Goal: Find specific page/section: Find specific page/section

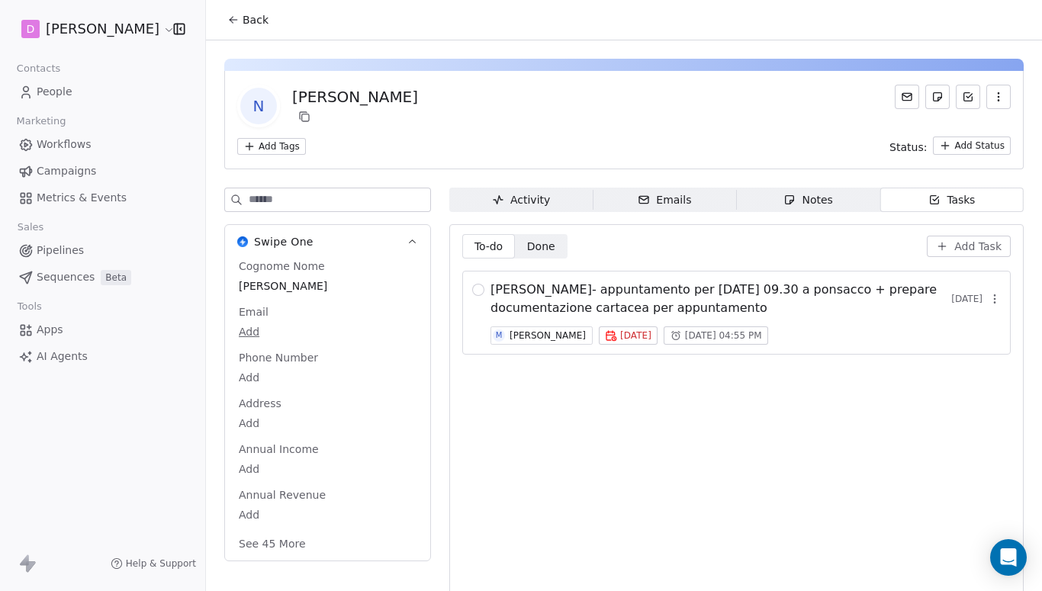
click at [812, 204] on div "Notes" at bounding box center [807, 200] width 49 height 16
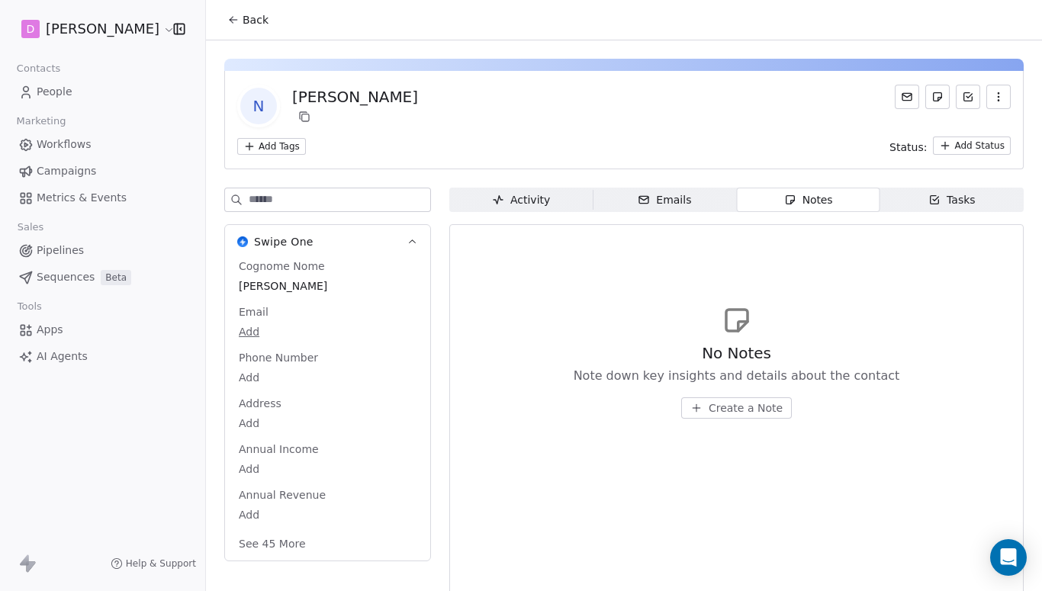
click at [681, 204] on div "Emails" at bounding box center [663, 200] width 53 height 16
click at [531, 194] on div "Activity" at bounding box center [521, 200] width 58 height 16
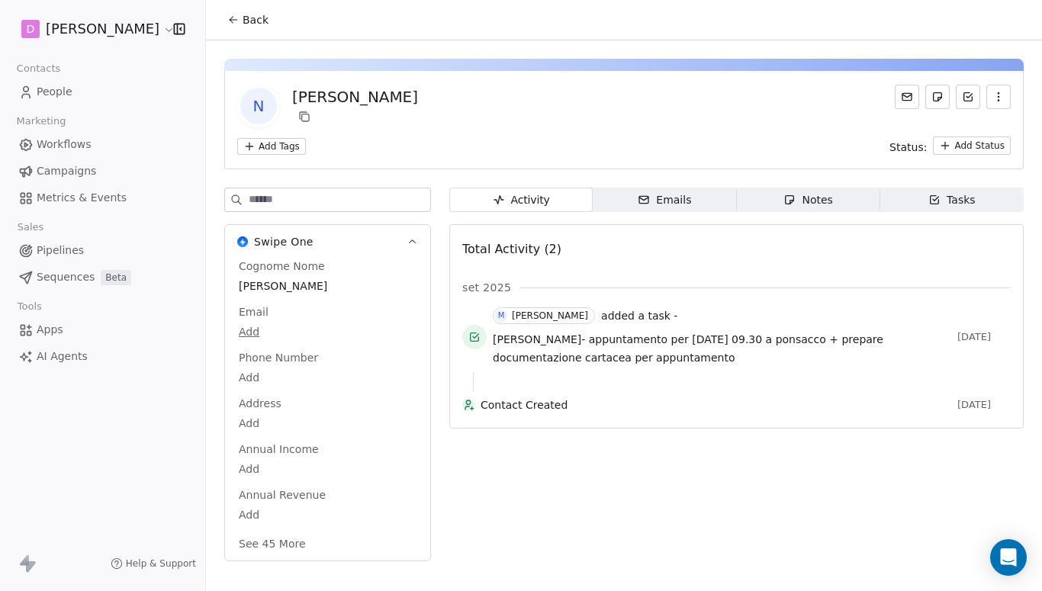
click at [962, 197] on div "Tasks" at bounding box center [951, 200] width 47 height 16
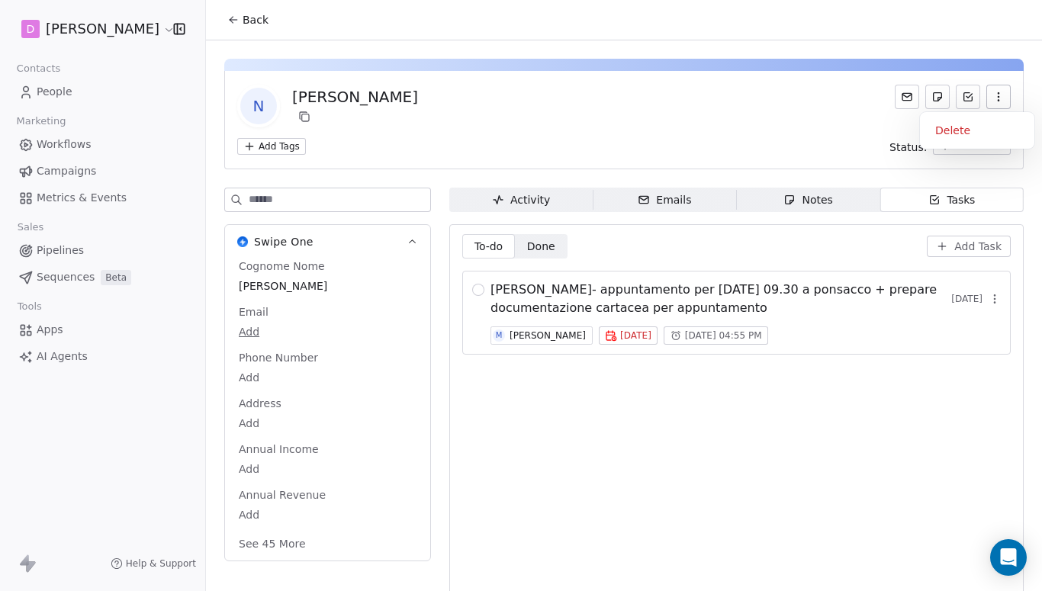
click at [958, 131] on div "Delete" at bounding box center [977, 130] width 102 height 24
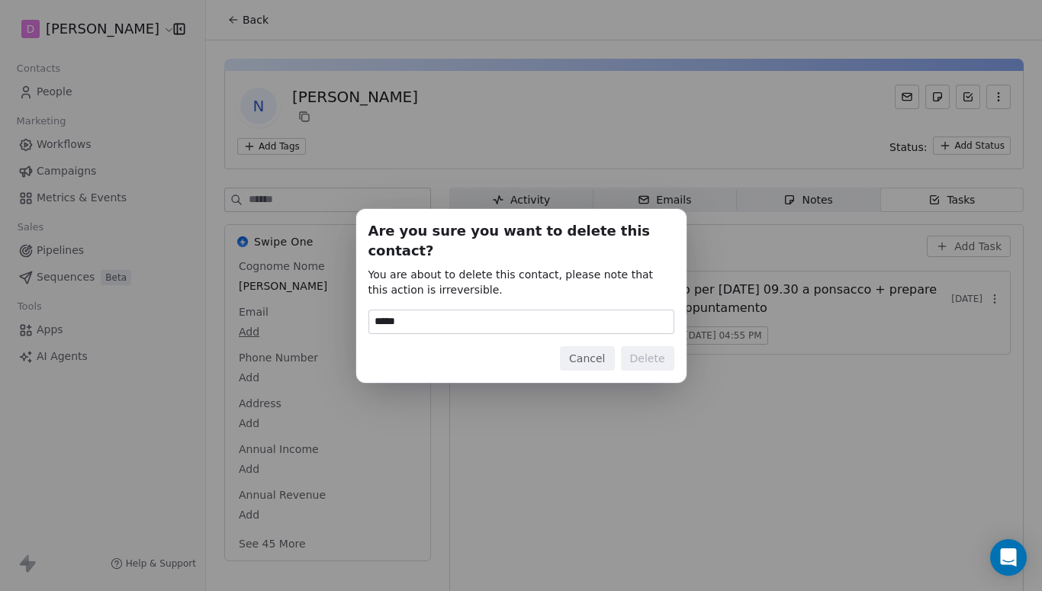
type input "******"
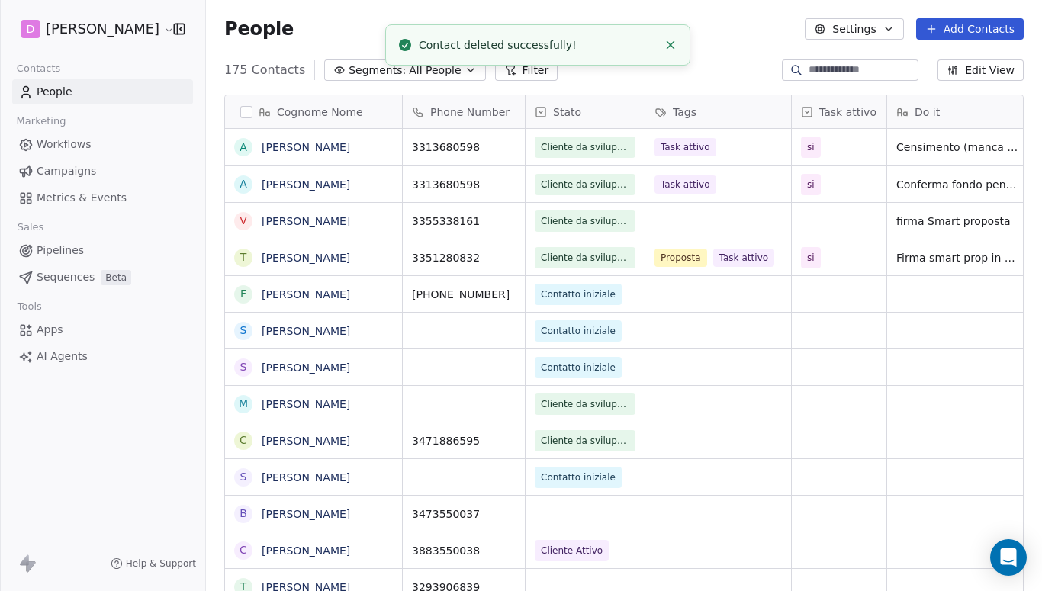
scroll to position [537, 836]
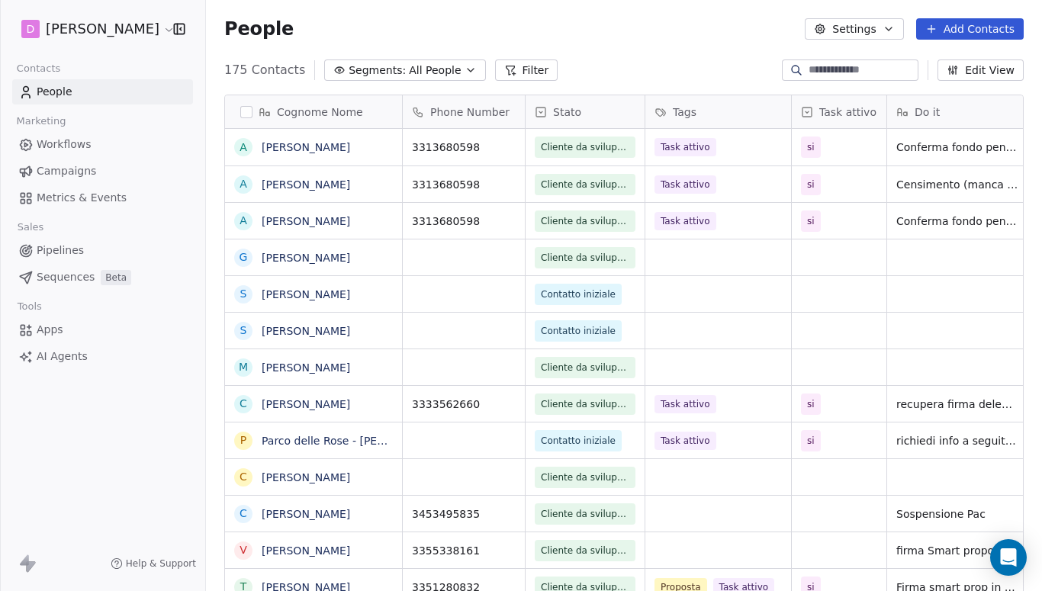
click at [184, 32] on icon "button" at bounding box center [179, 29] width 10 height 10
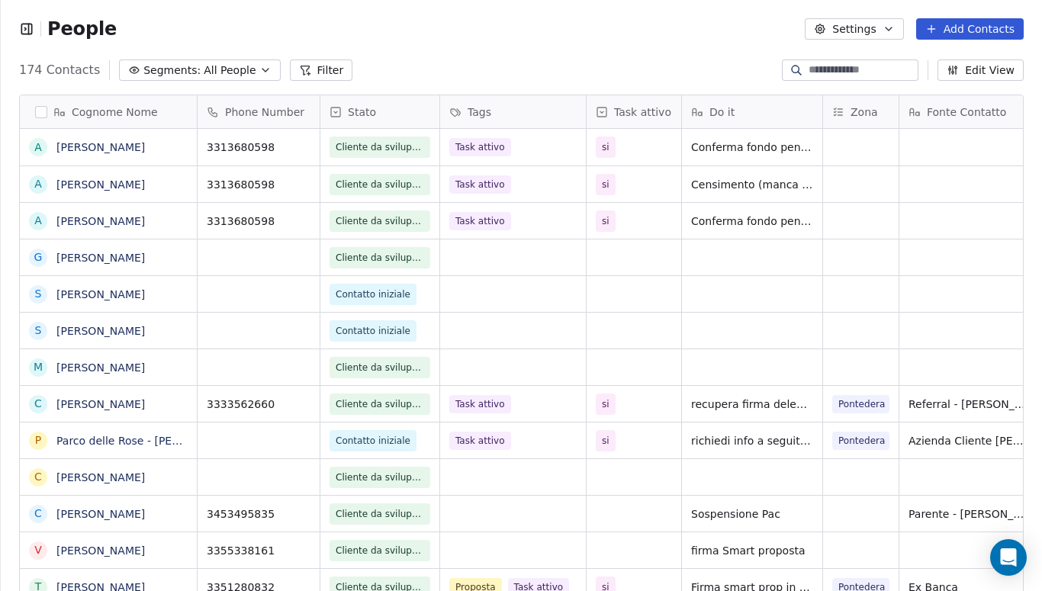
click at [808, 69] on input at bounding box center [861, 70] width 107 height 15
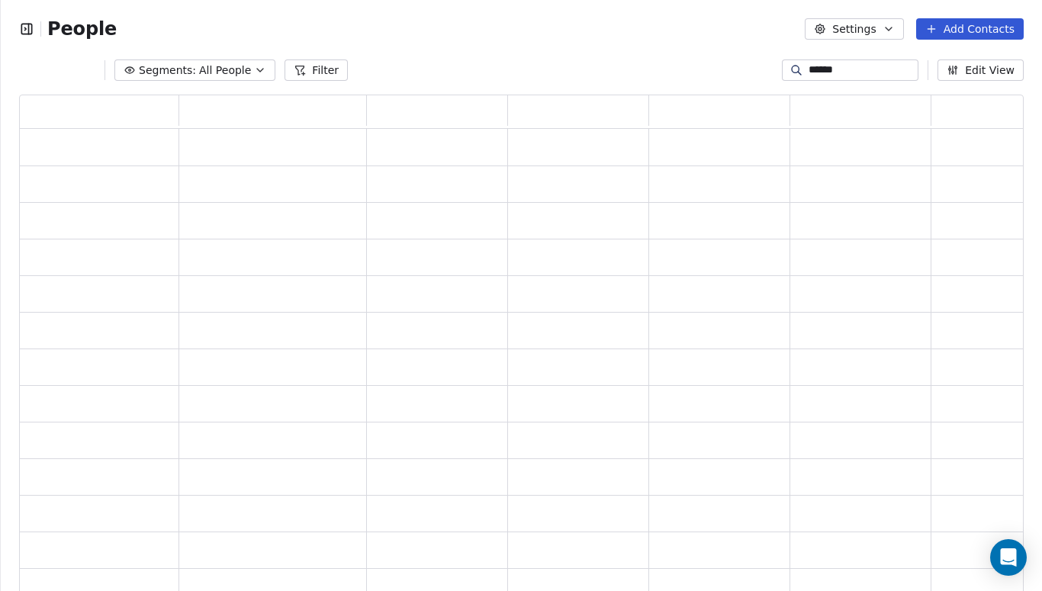
type input "******"
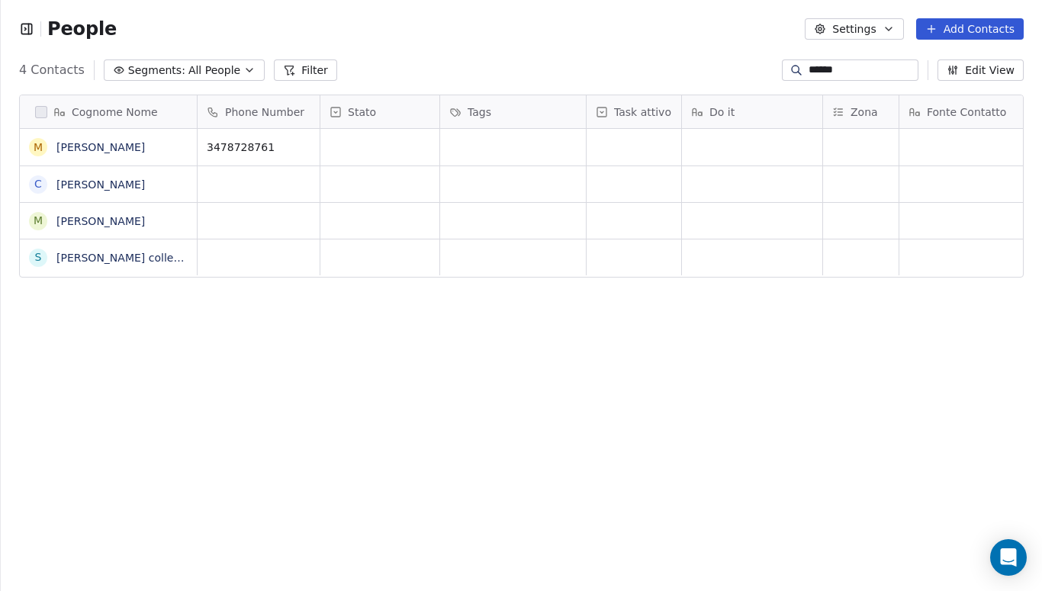
scroll to position [537, 1041]
click at [109, 252] on link "[PERSON_NAME] collega di [PERSON_NAME]" at bounding box center [174, 258] width 236 height 12
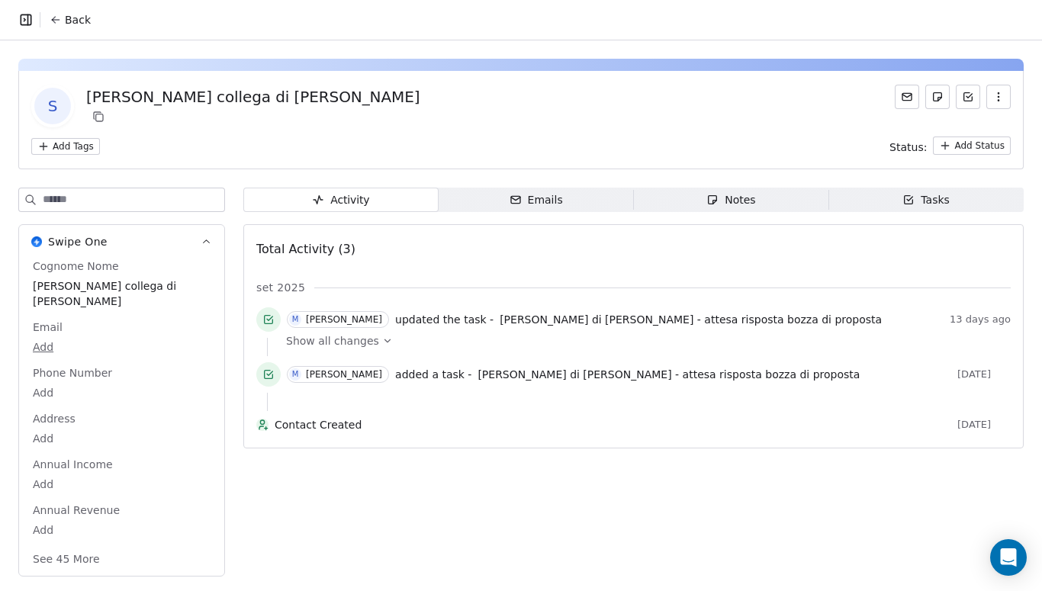
click at [594, 203] on span "Emails Emails" at bounding box center [535, 200] width 195 height 24
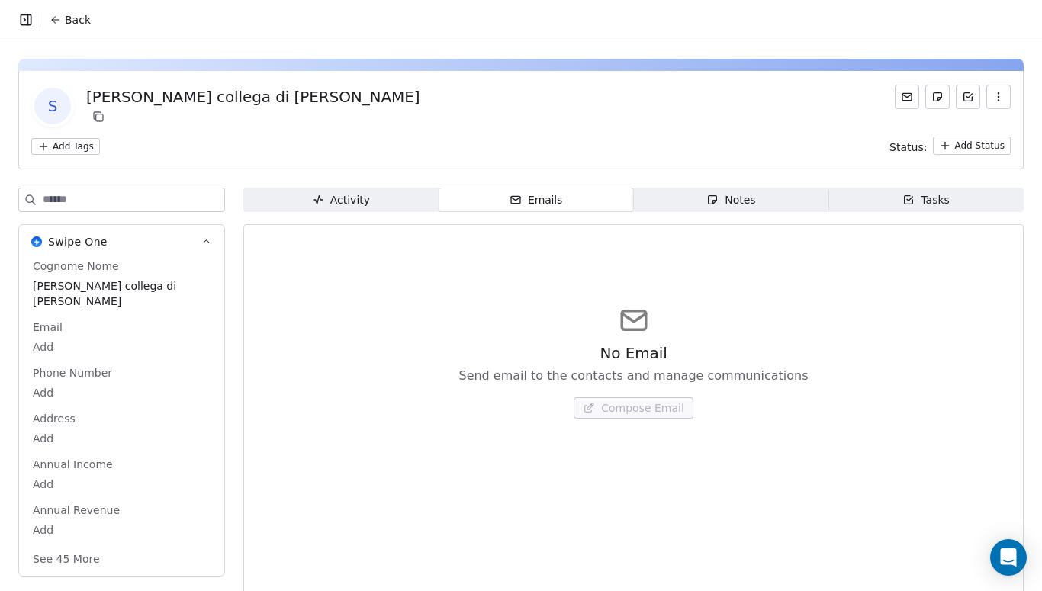
click at [697, 204] on span "Notes Notes" at bounding box center [731, 200] width 195 height 24
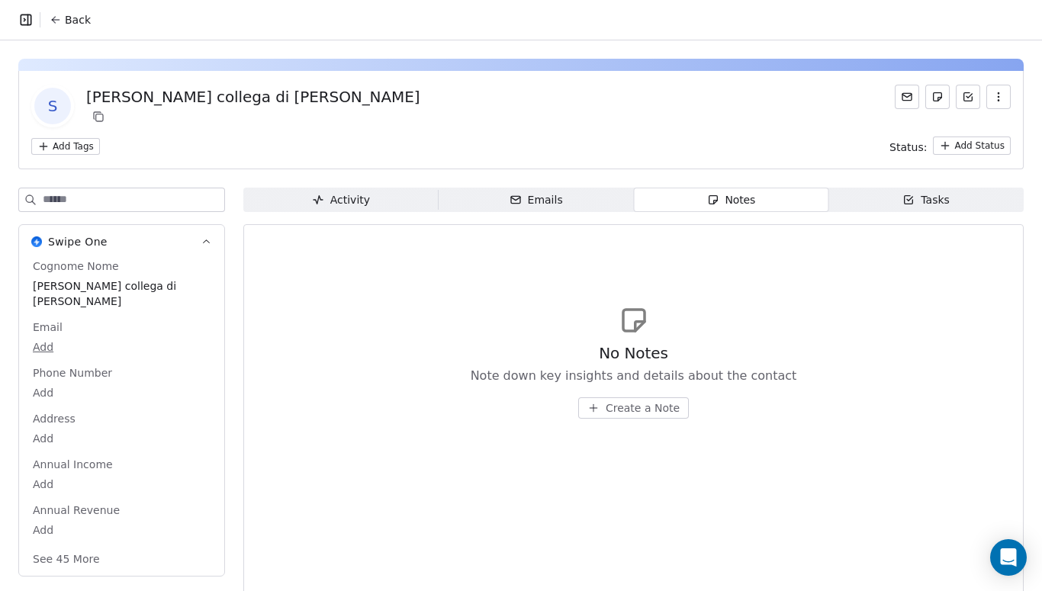
click at [884, 204] on span "Tasks Tasks" at bounding box center [925, 200] width 195 height 24
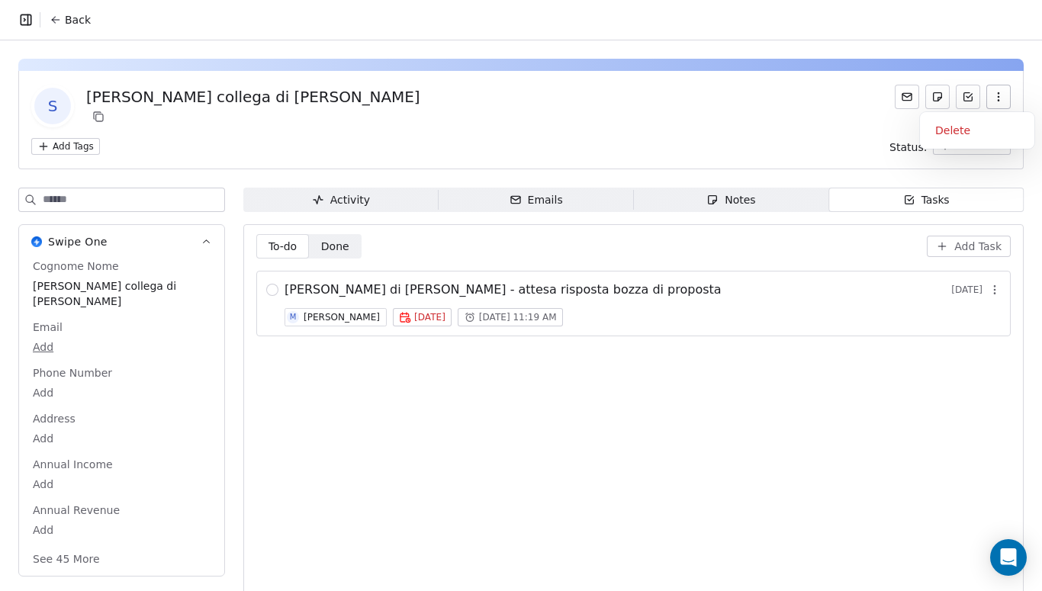
click at [1000, 105] on button "button" at bounding box center [998, 97] width 24 height 24
click at [971, 129] on div "Delete" at bounding box center [977, 130] width 102 height 24
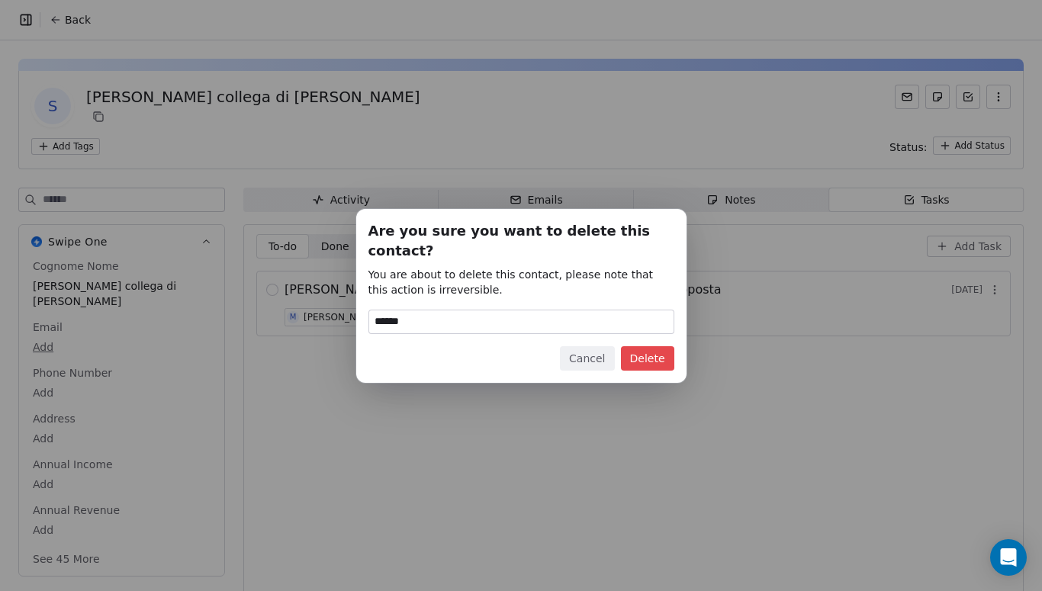
type input "******"
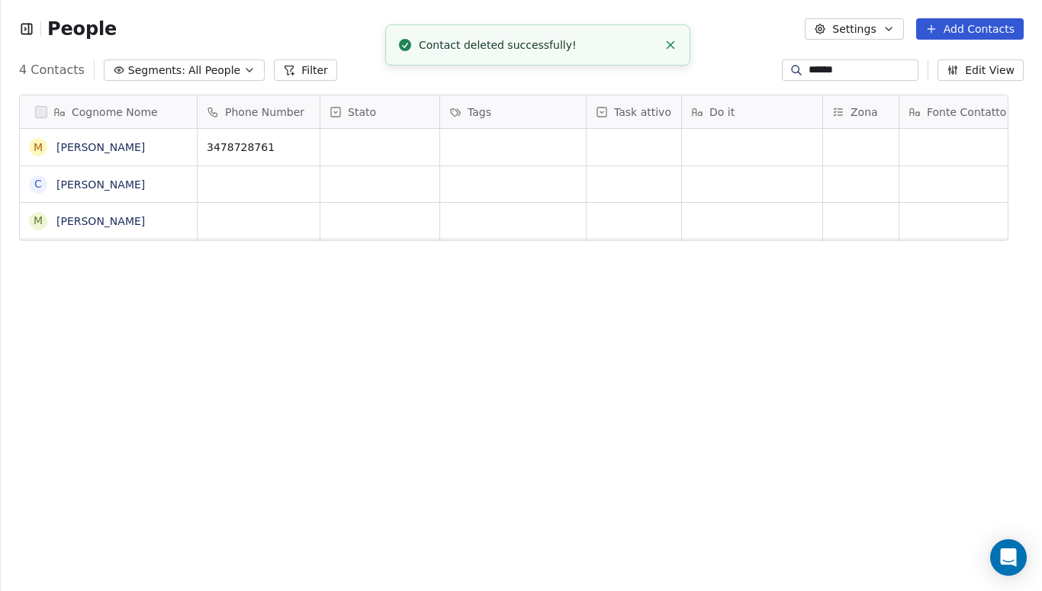
scroll to position [1, 1]
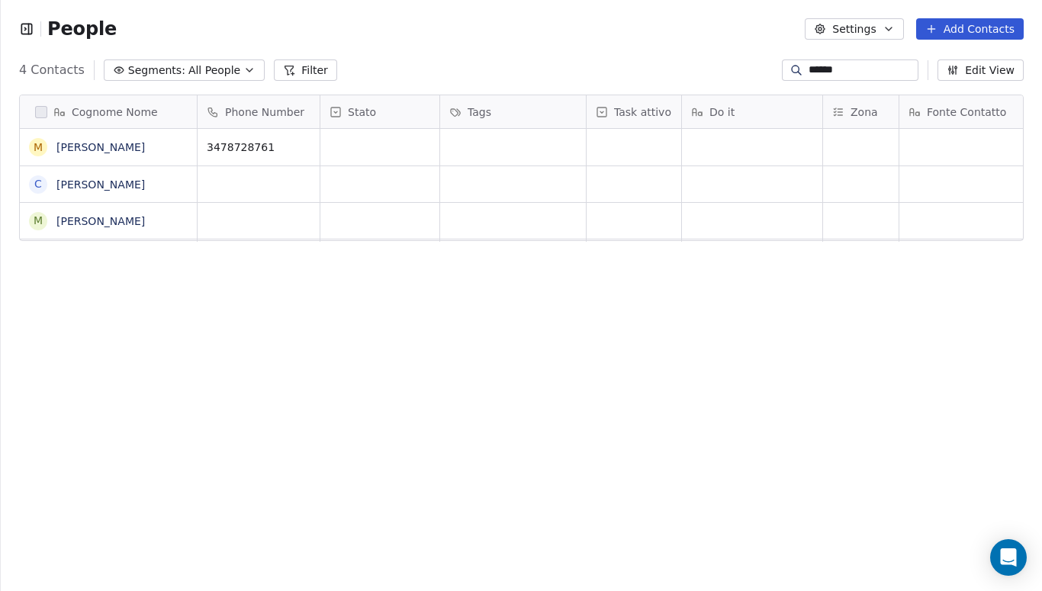
click at [828, 68] on input "******" at bounding box center [861, 70] width 107 height 15
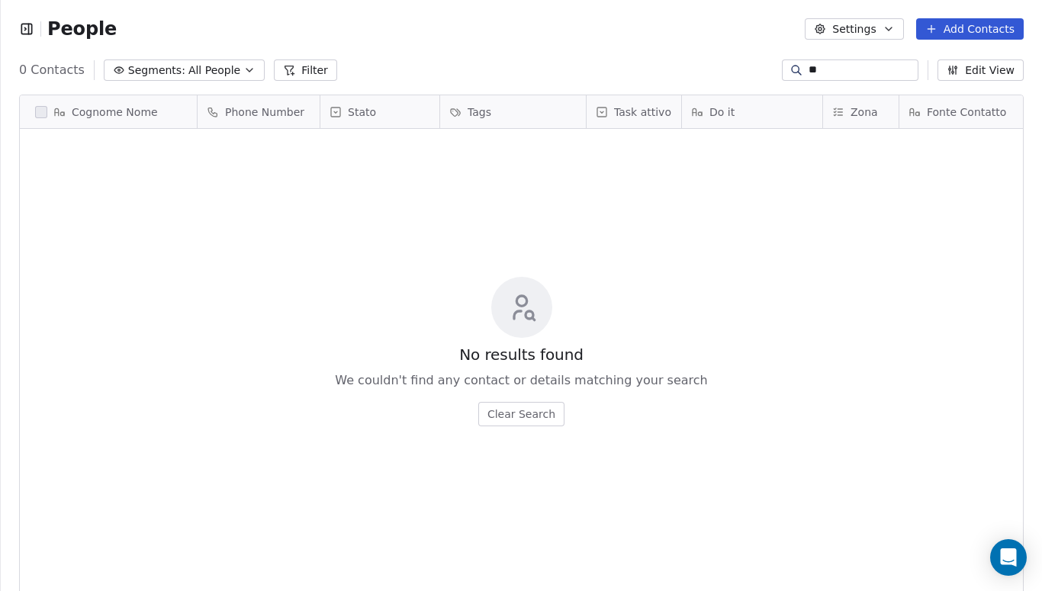
type input "*"
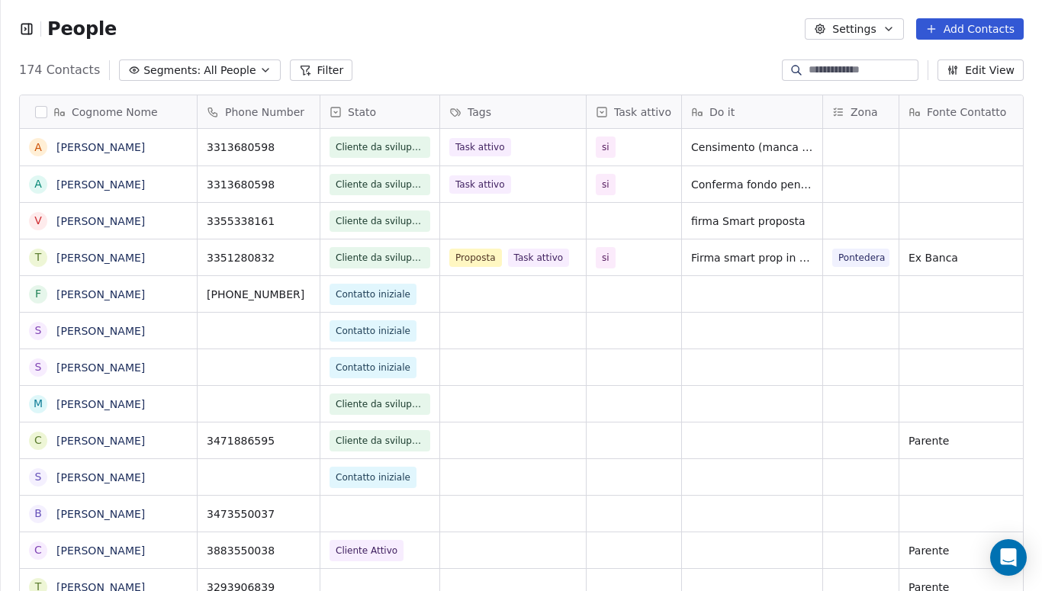
click at [875, 64] on input at bounding box center [861, 70] width 107 height 15
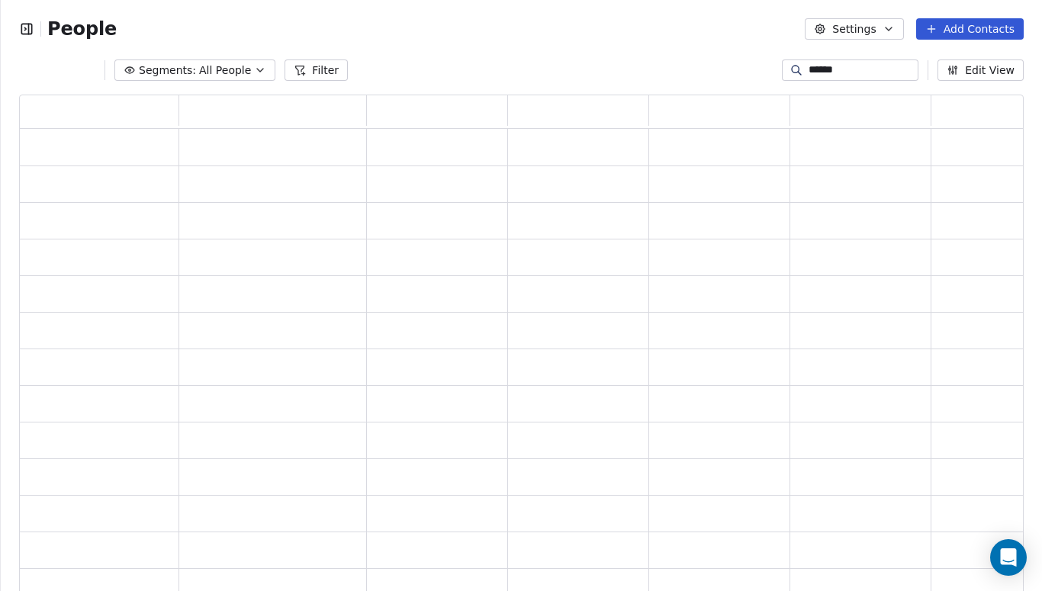
type input "******"
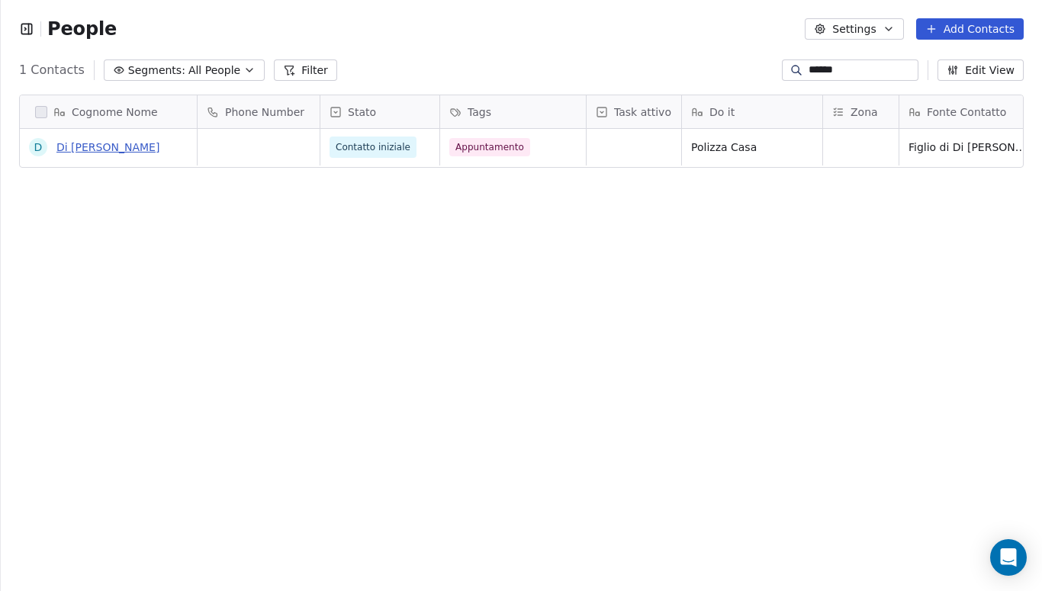
click at [95, 148] on link "Di [PERSON_NAME]" at bounding box center [107, 147] width 103 height 12
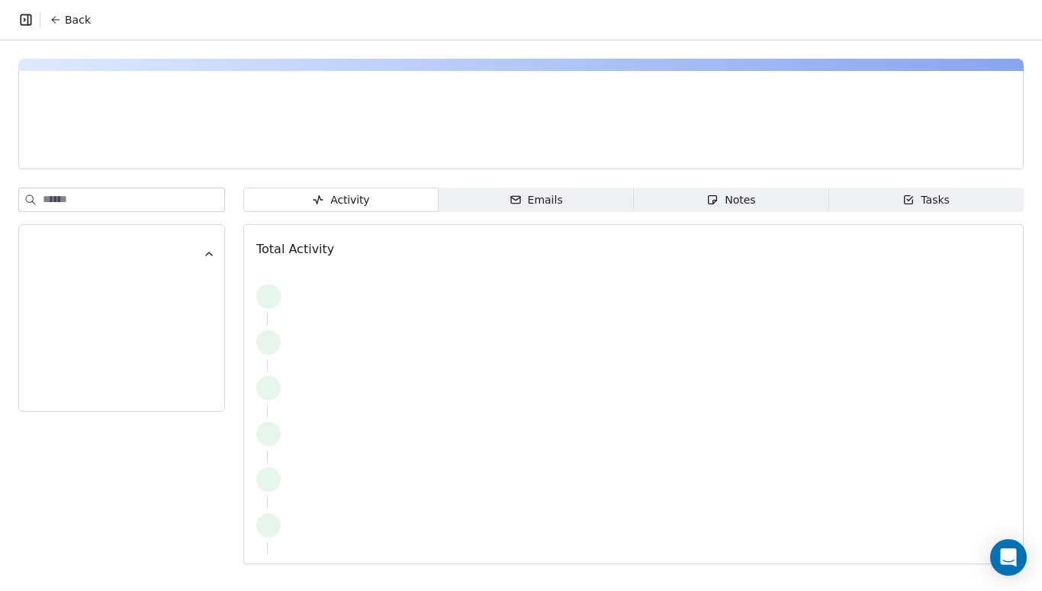
click at [95, 148] on div at bounding box center [192, 147] width 323 height 15
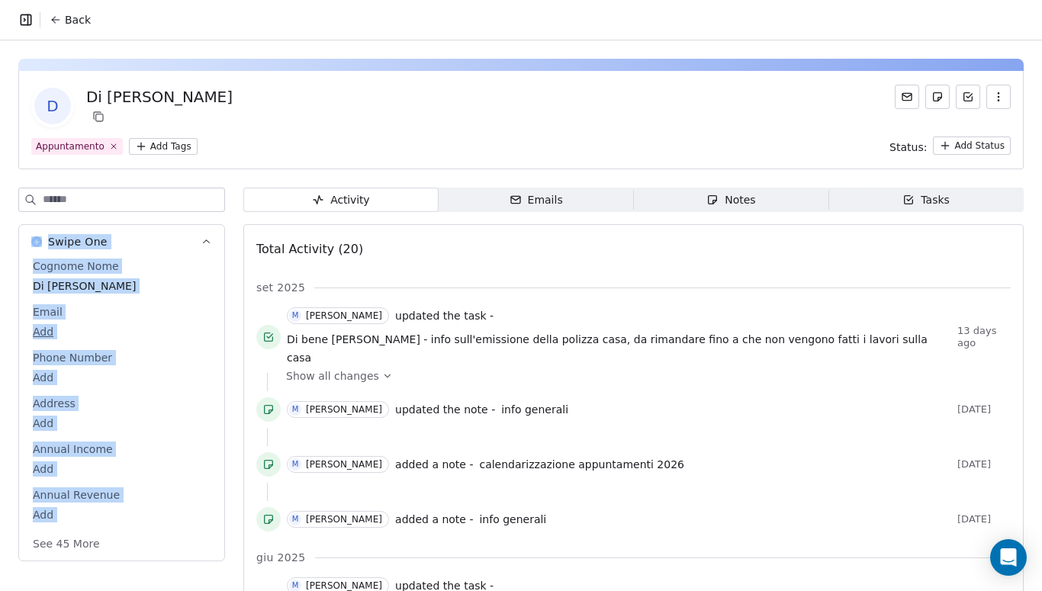
click at [952, 196] on span "Tasks Tasks" at bounding box center [925, 200] width 195 height 24
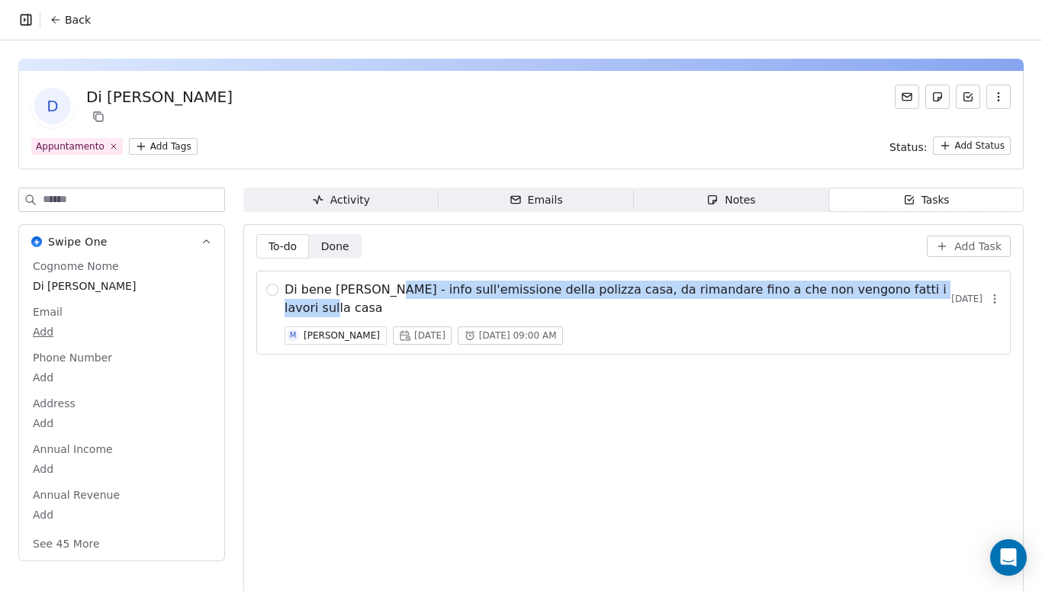
drag, startPoint x: 557, startPoint y: 319, endPoint x: 377, endPoint y: 295, distance: 181.6
click at [377, 295] on div "Di bene [PERSON_NAME] - info sull'emissione della polizza casa, da rimandare fi…" at bounding box center [642, 313] width 716 height 64
copy span "info sull'emissione della polizza casa, da rimandare fino a che non vengono fat…"
click at [737, 201] on div "Notes" at bounding box center [730, 200] width 49 height 16
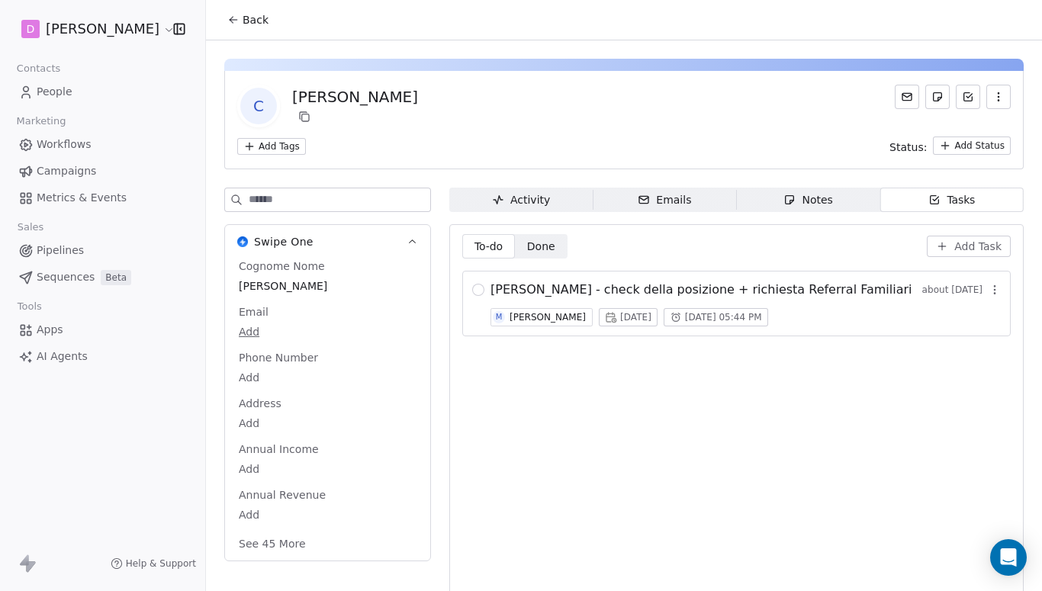
click at [178, 31] on icon "button" at bounding box center [178, 29] width 0 height 10
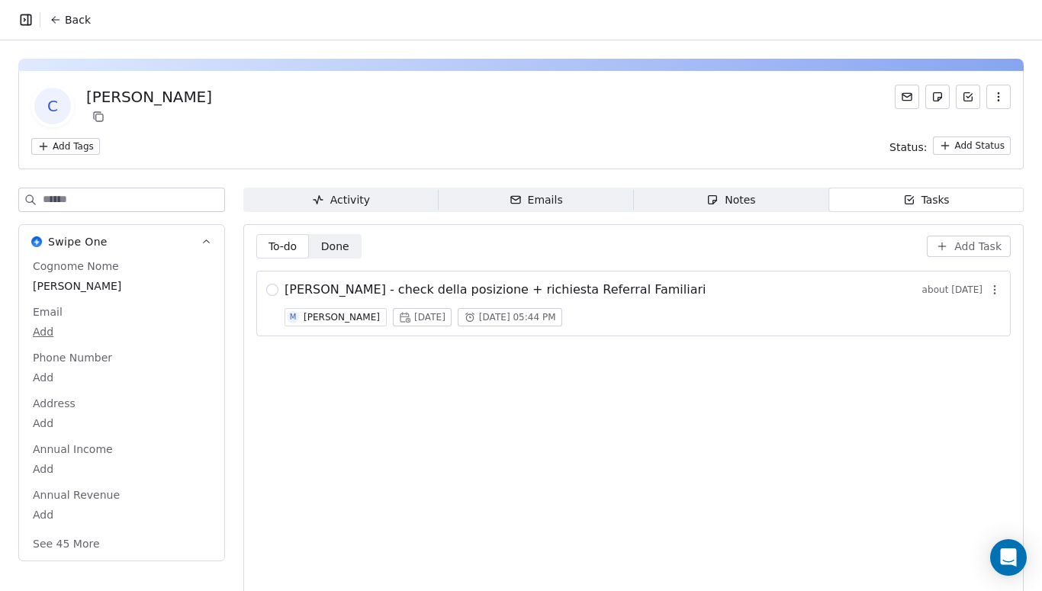
click at [75, 25] on span "Back" at bounding box center [78, 19] width 26 height 15
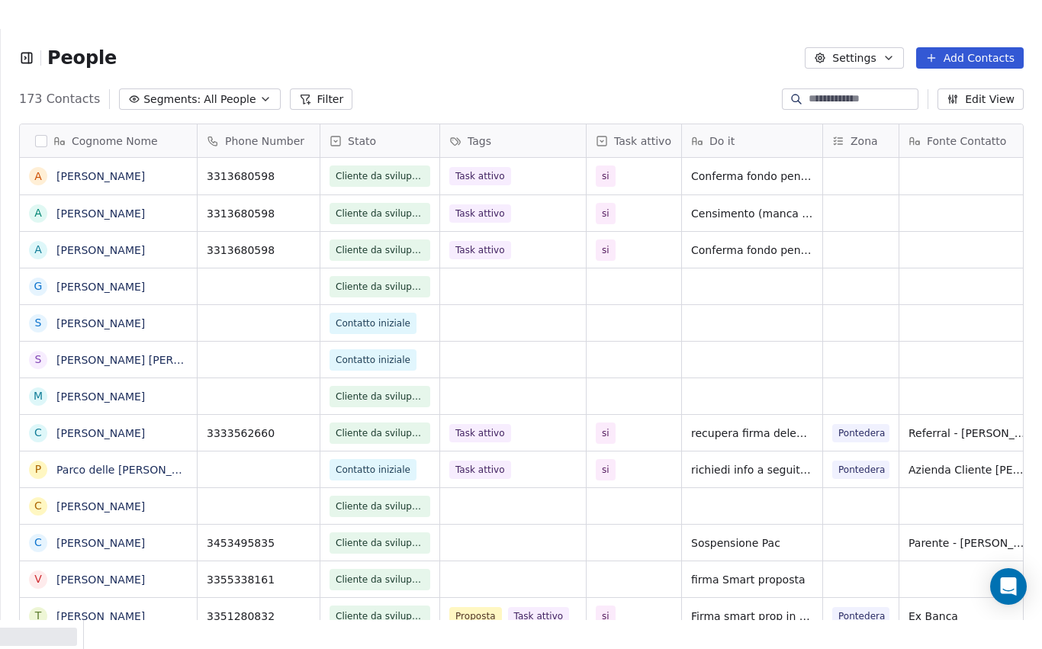
scroll to position [537, 1041]
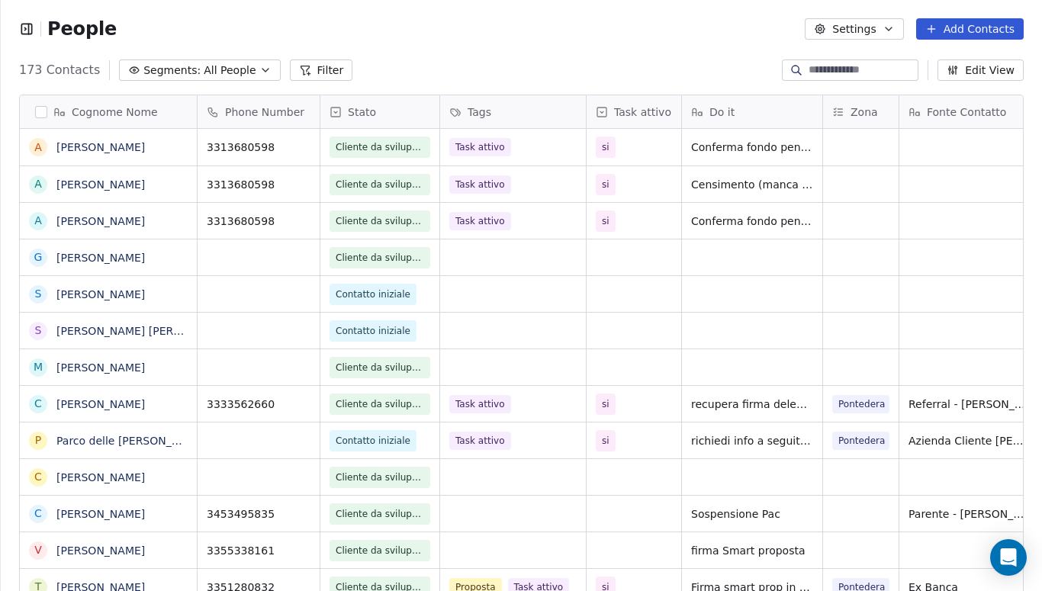
click at [878, 71] on input at bounding box center [861, 70] width 107 height 15
click at [810, 69] on input at bounding box center [861, 70] width 107 height 15
click at [808, 69] on input at bounding box center [861, 70] width 107 height 15
click at [849, 71] on input at bounding box center [861, 70] width 107 height 15
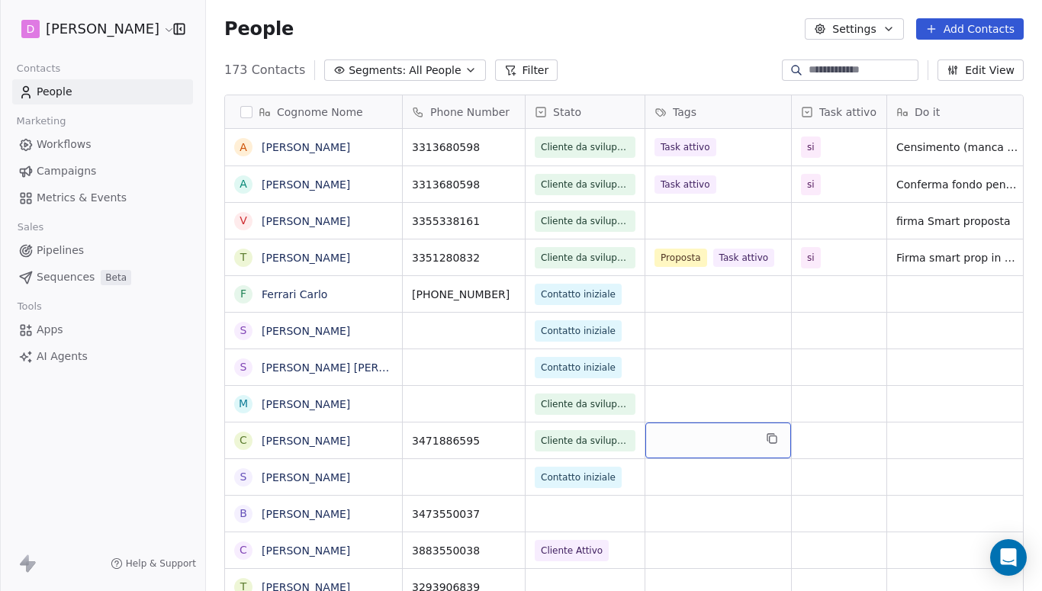
scroll to position [537, 836]
click at [854, 69] on input at bounding box center [861, 70] width 107 height 15
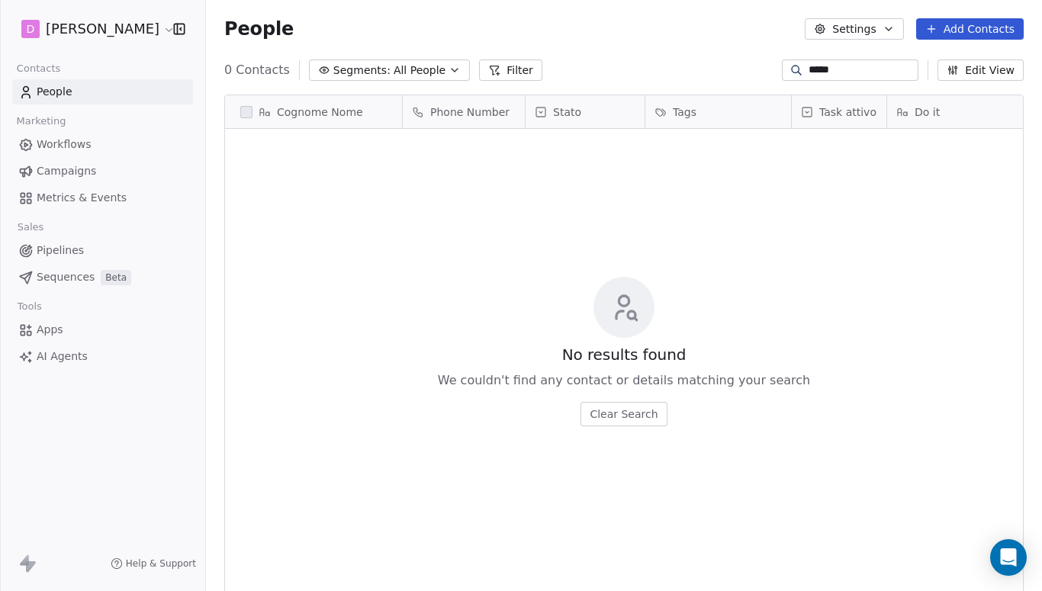
type input "******"
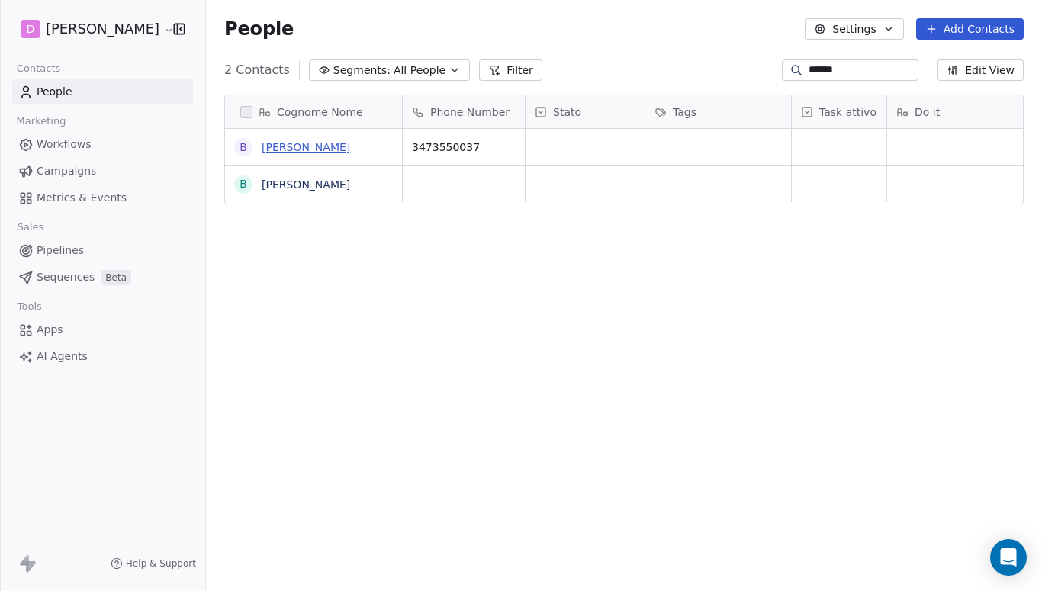
click at [340, 149] on link "[PERSON_NAME]" at bounding box center [306, 147] width 88 height 12
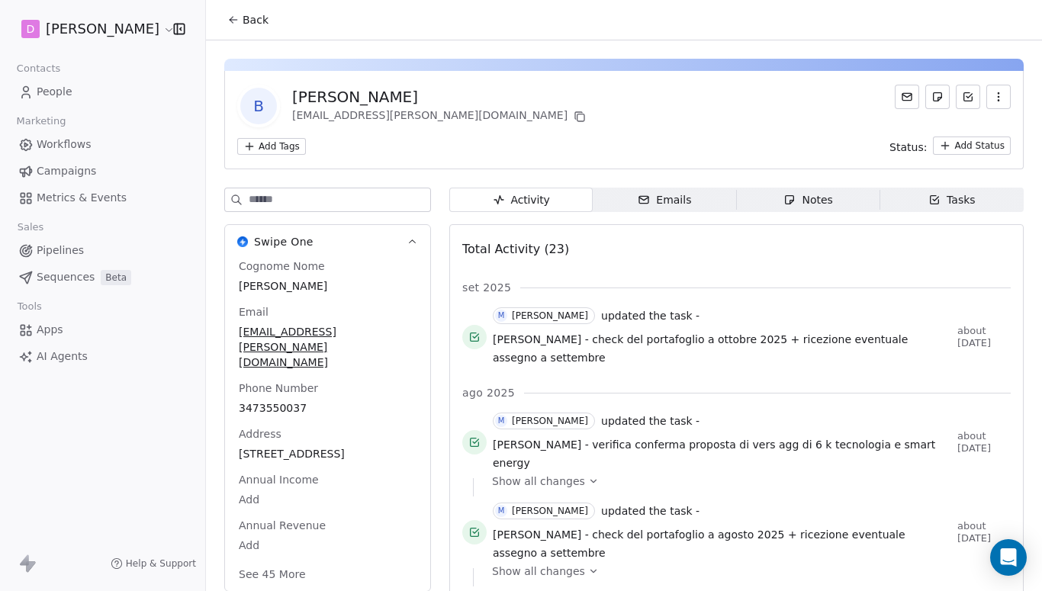
click at [961, 207] on div "Tasks" at bounding box center [951, 200] width 47 height 16
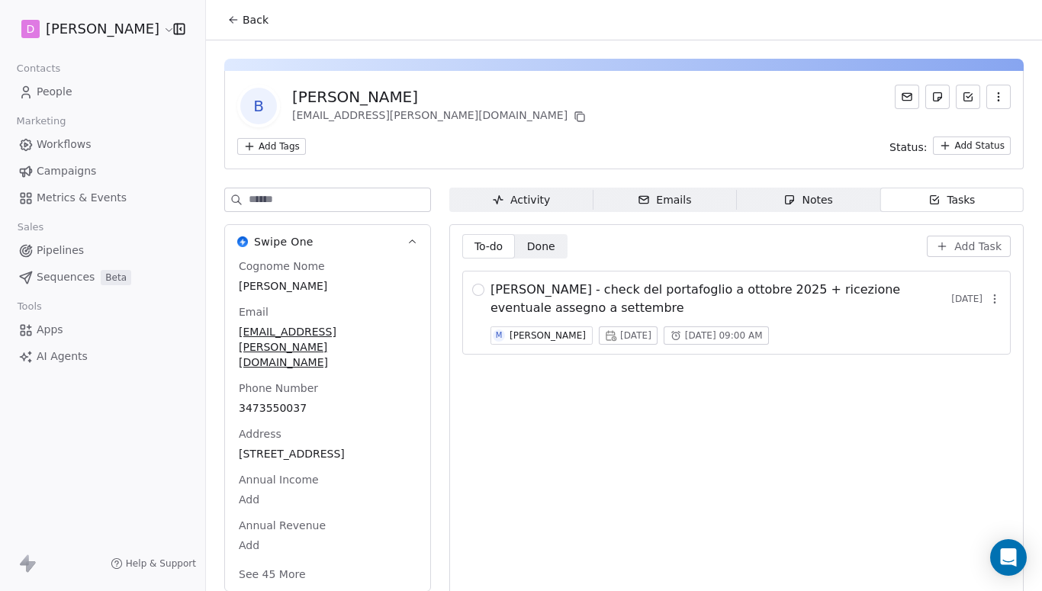
click at [817, 294] on span "Bracaloni Sandra - check del portafoglio a ottobre 2025 + ricezione eventuale a…" at bounding box center [720, 299] width 461 height 37
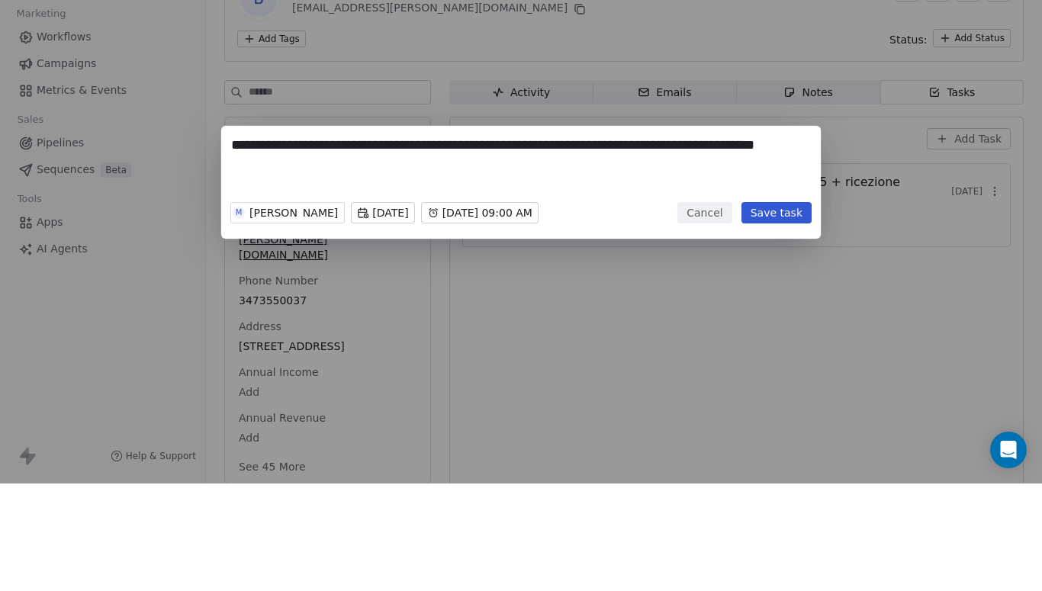
click at [368, 243] on textarea "**********" at bounding box center [521, 272] width 580 height 59
click at [374, 243] on textarea "**********" at bounding box center [521, 272] width 580 height 59
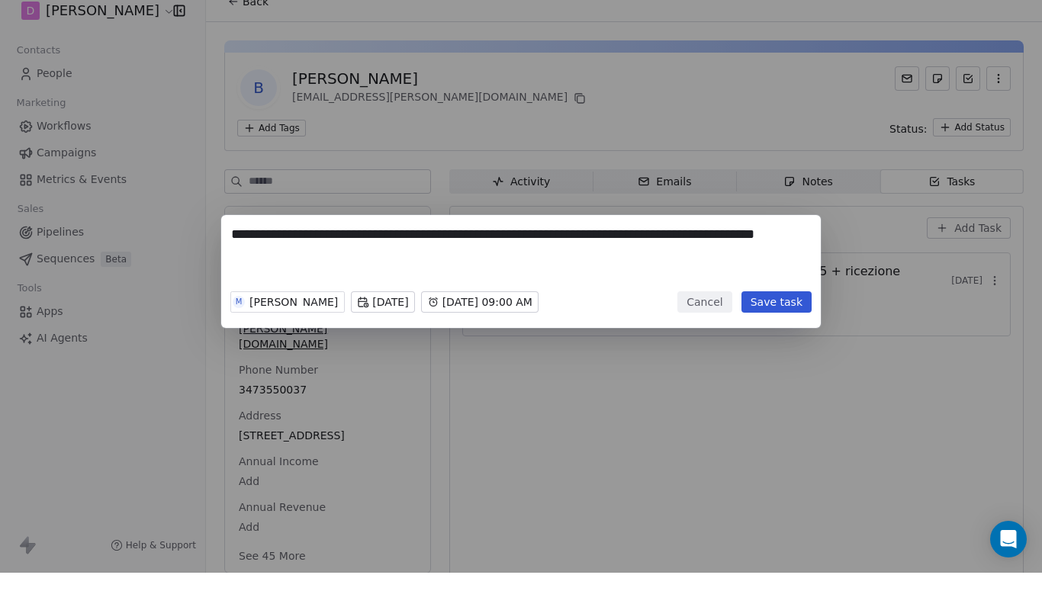
click at [706, 310] on button "Cancel" at bounding box center [704, 320] width 54 height 21
